Goal: Task Accomplishment & Management: Manage account settings

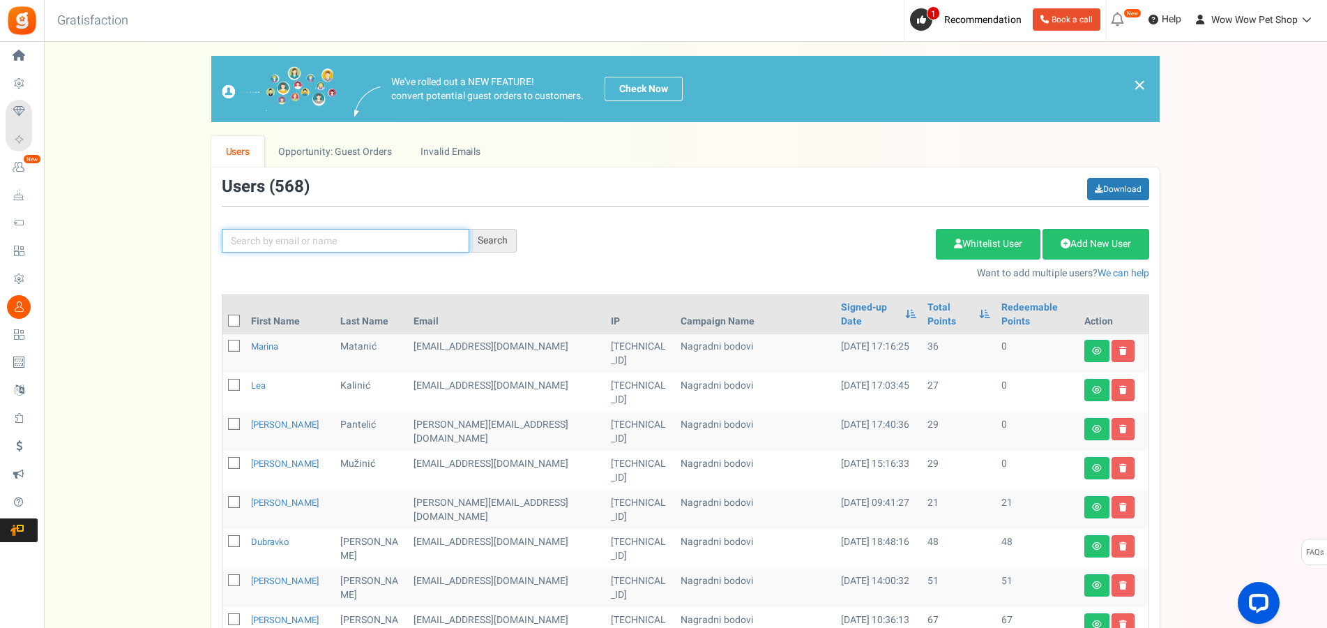
click at [287, 245] on input "text" at bounding box center [346, 241] width 248 height 24
type input "šamija"
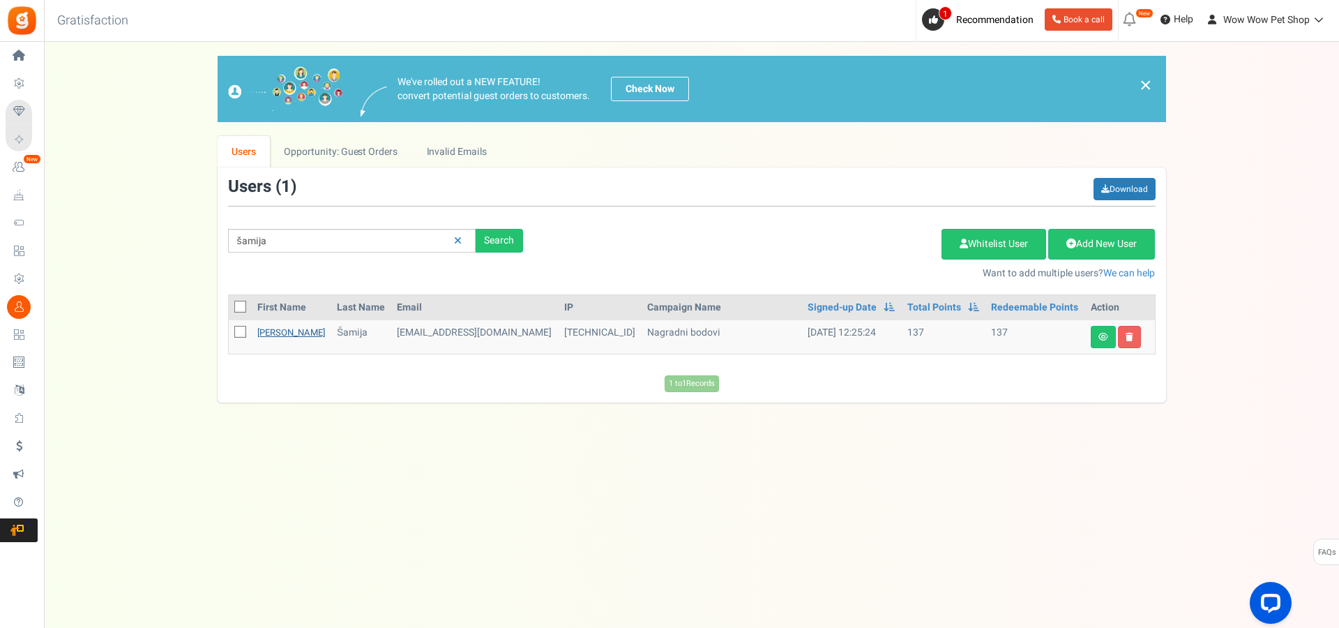
click at [262, 333] on link "[PERSON_NAME]" at bounding box center [291, 332] width 68 height 13
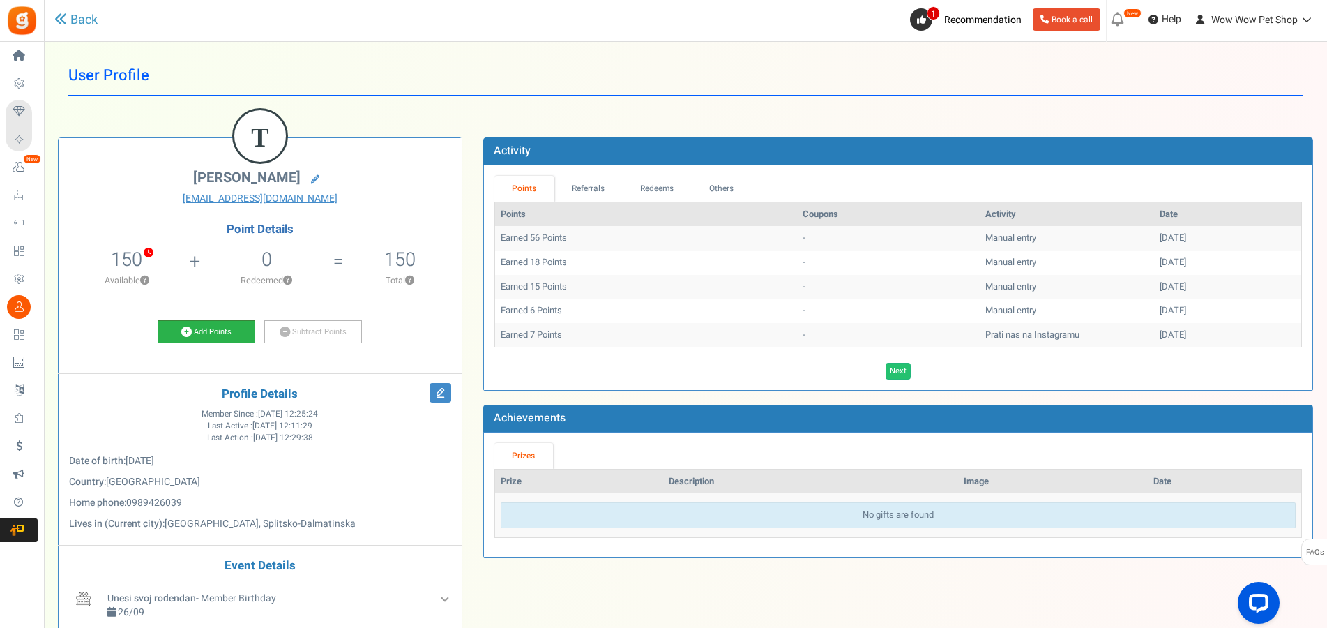
click at [201, 334] on link "Add Points" at bounding box center [207, 332] width 98 height 24
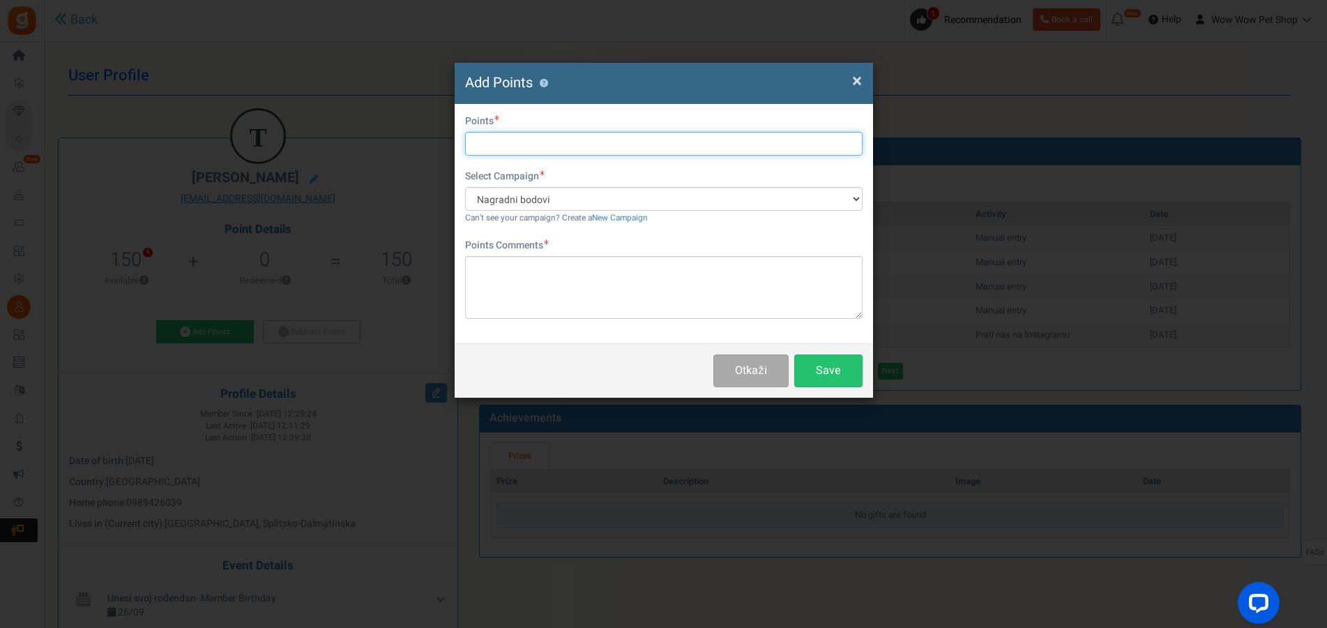
click at [547, 145] on input "text" at bounding box center [664, 144] width 398 height 24
type input "127"
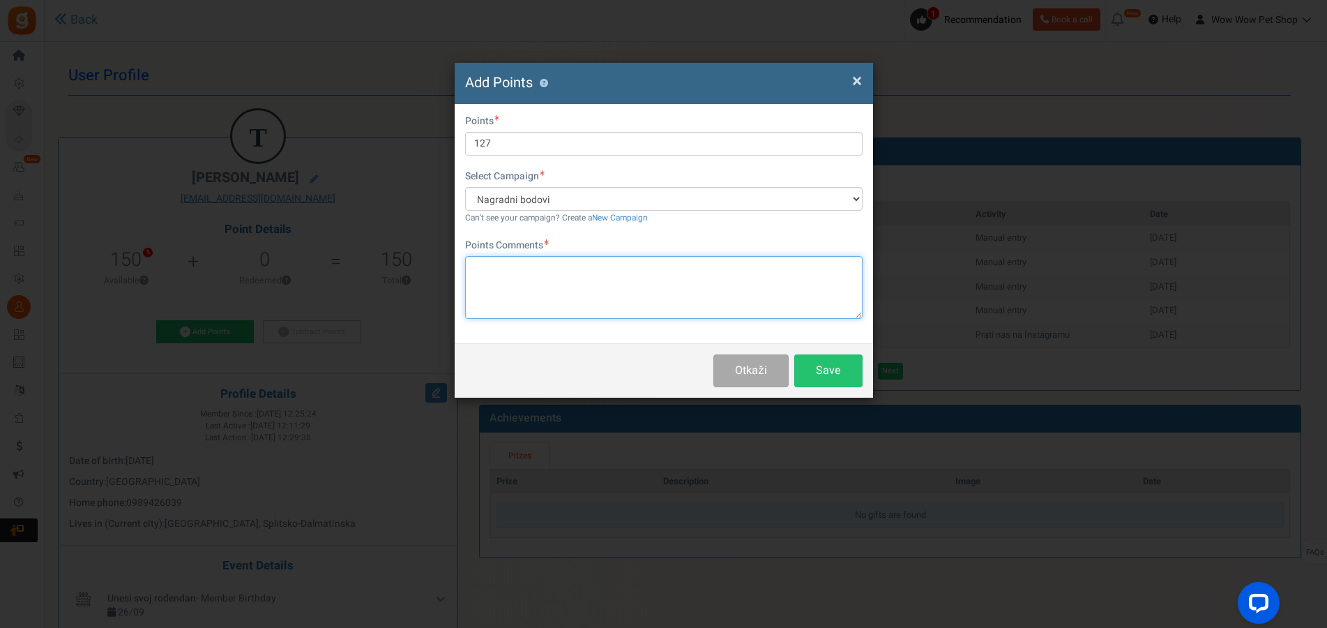
click at [573, 285] on textarea at bounding box center [664, 287] width 398 height 63
paste textarea "1369"
type textarea "Račun br. 1369"
click at [817, 370] on button "Save" at bounding box center [828, 370] width 68 height 33
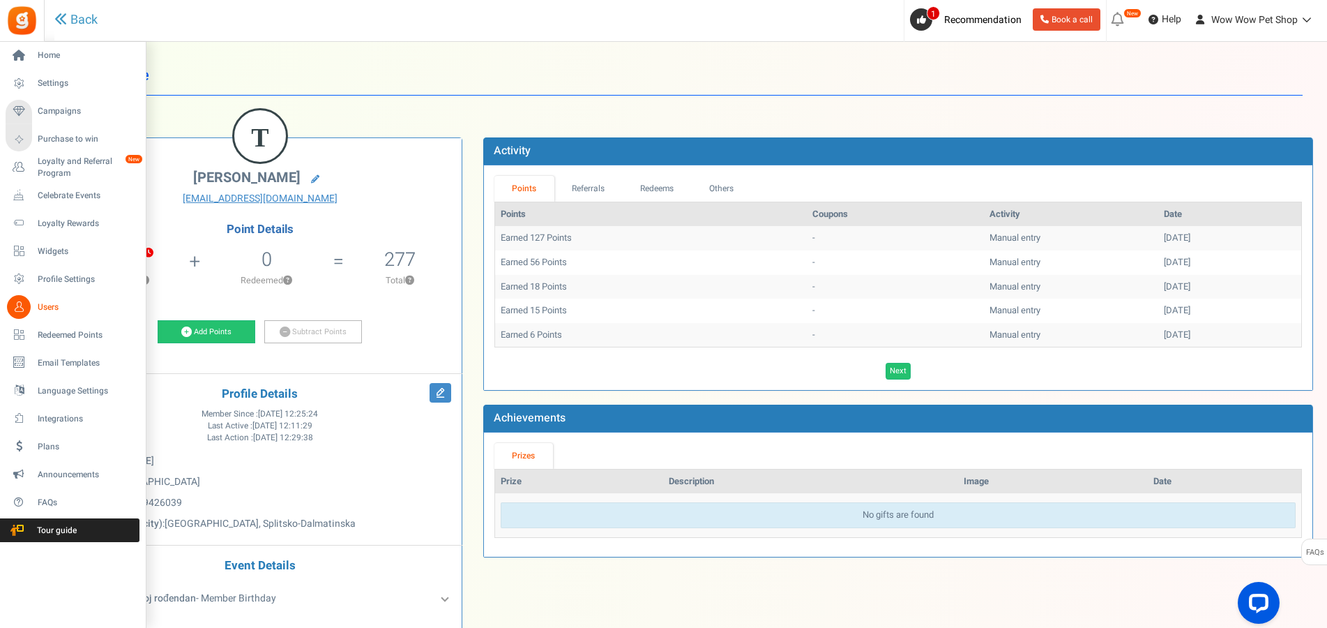
click at [31, 306] on link "Users" at bounding box center [73, 307] width 134 height 24
